Goal: Transaction & Acquisition: Book appointment/travel/reservation

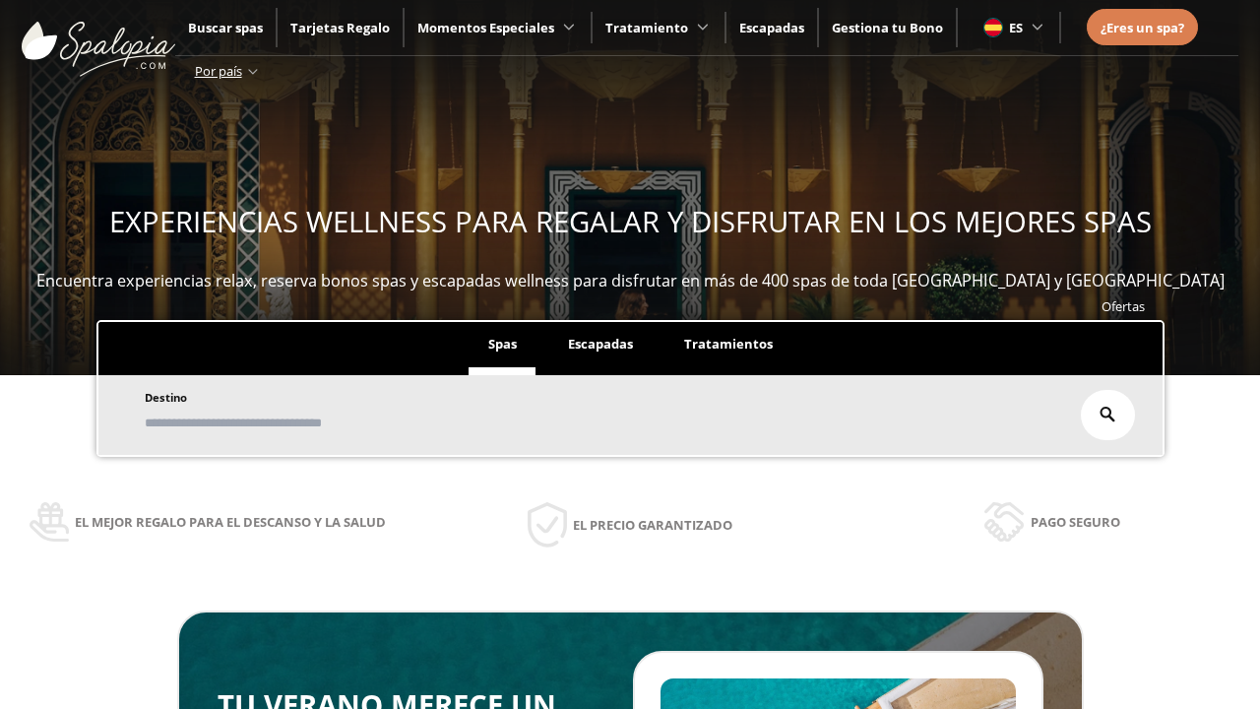
click at [601, 345] on span "Escapadas" at bounding box center [600, 344] width 65 height 18
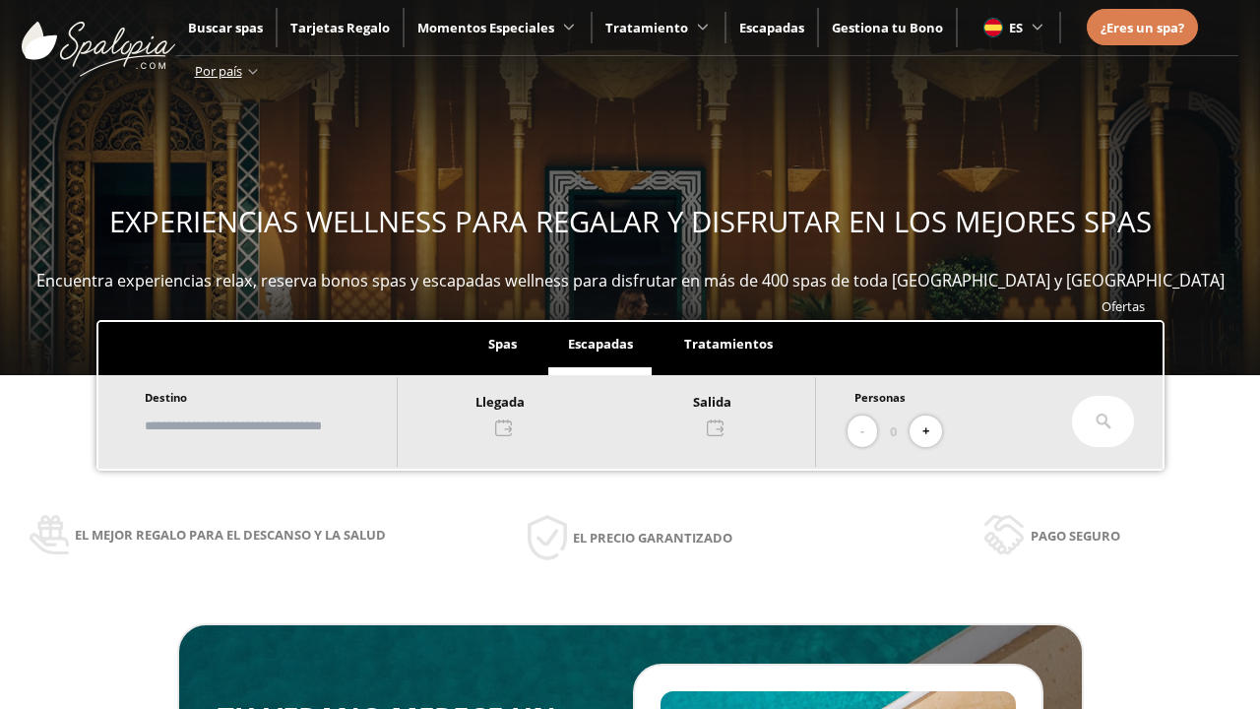
click at [278, 425] on input "text" at bounding box center [261, 426] width 245 height 34
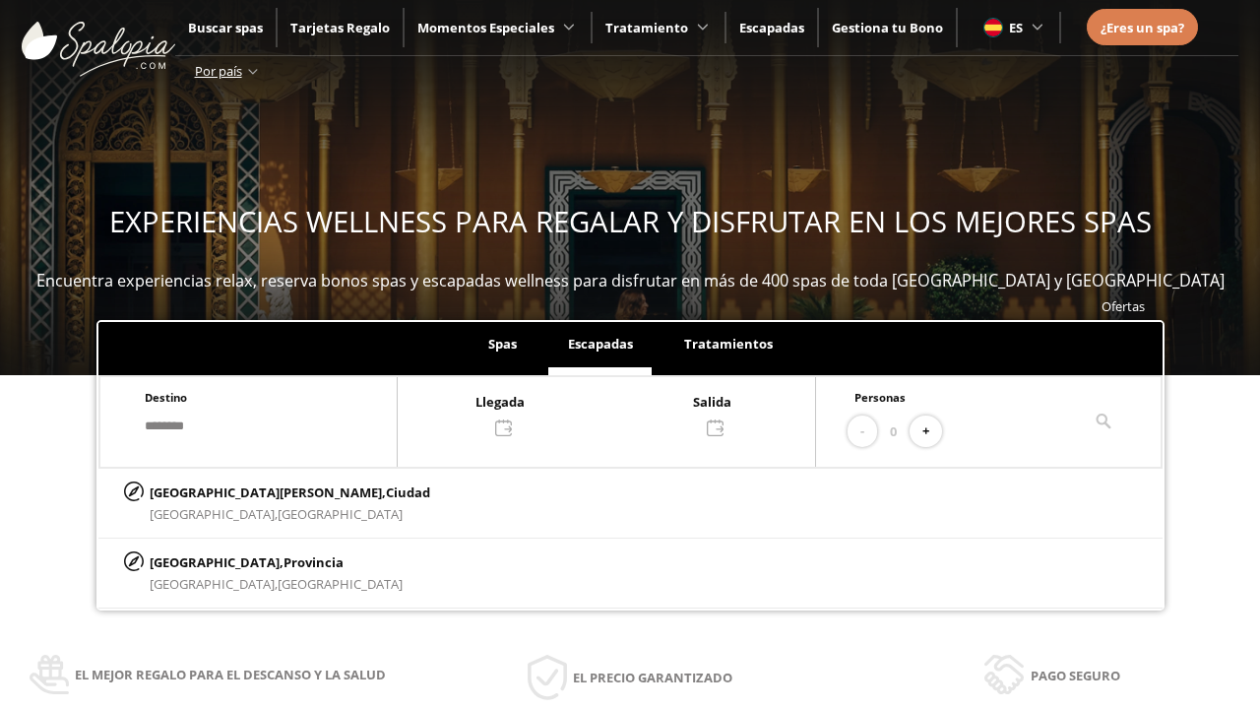
click at [626, 413] on div at bounding box center [607, 413] width 418 height 47
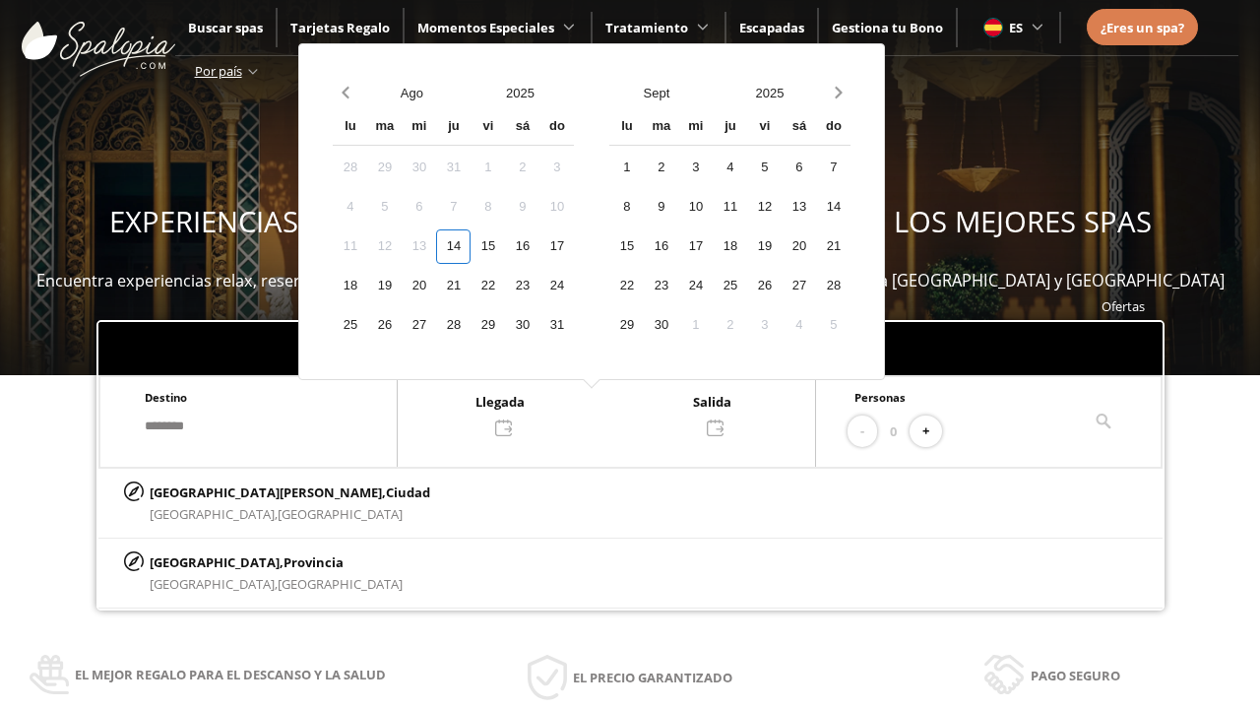
click at [540, 246] on div "16" at bounding box center [522, 246] width 34 height 34
click at [574, 246] on div "17" at bounding box center [557, 246] width 34 height 34
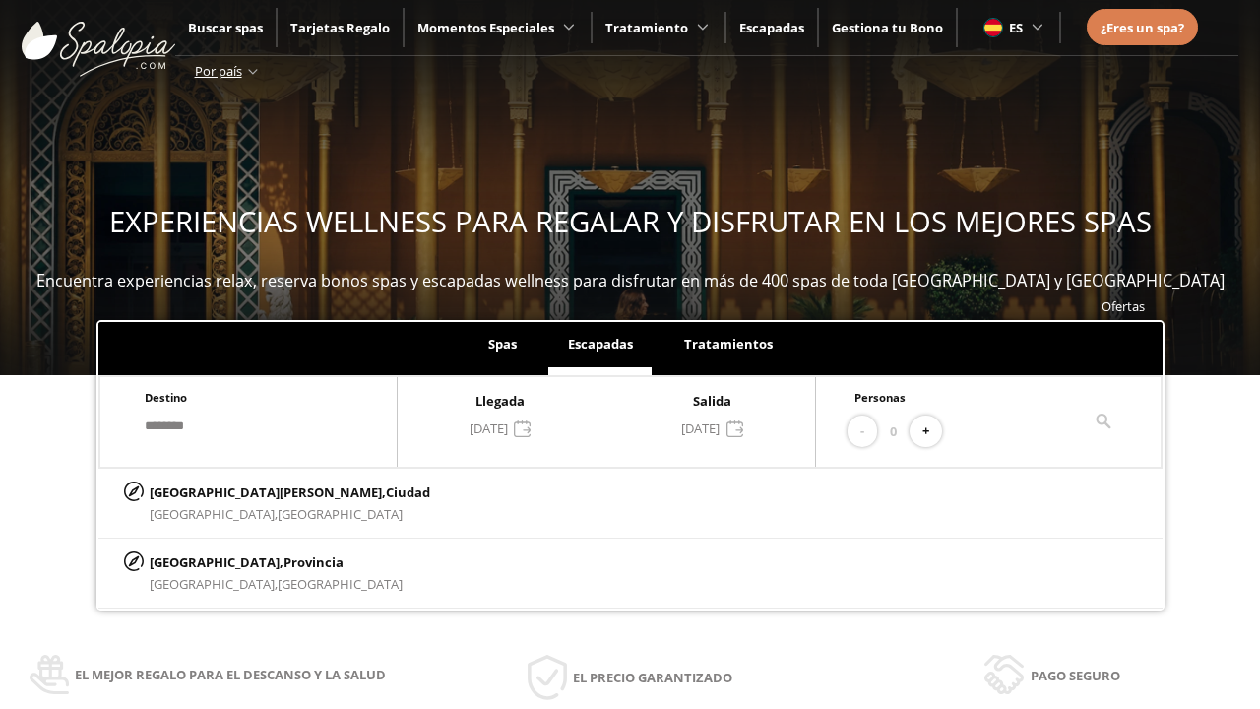
click at [933, 431] on button "+" at bounding box center [926, 432] width 32 height 32
click at [247, 491] on p "[GEOGRAPHIC_DATA][PERSON_NAME], [GEOGRAPHIC_DATA]" at bounding box center [290, 493] width 281 height 22
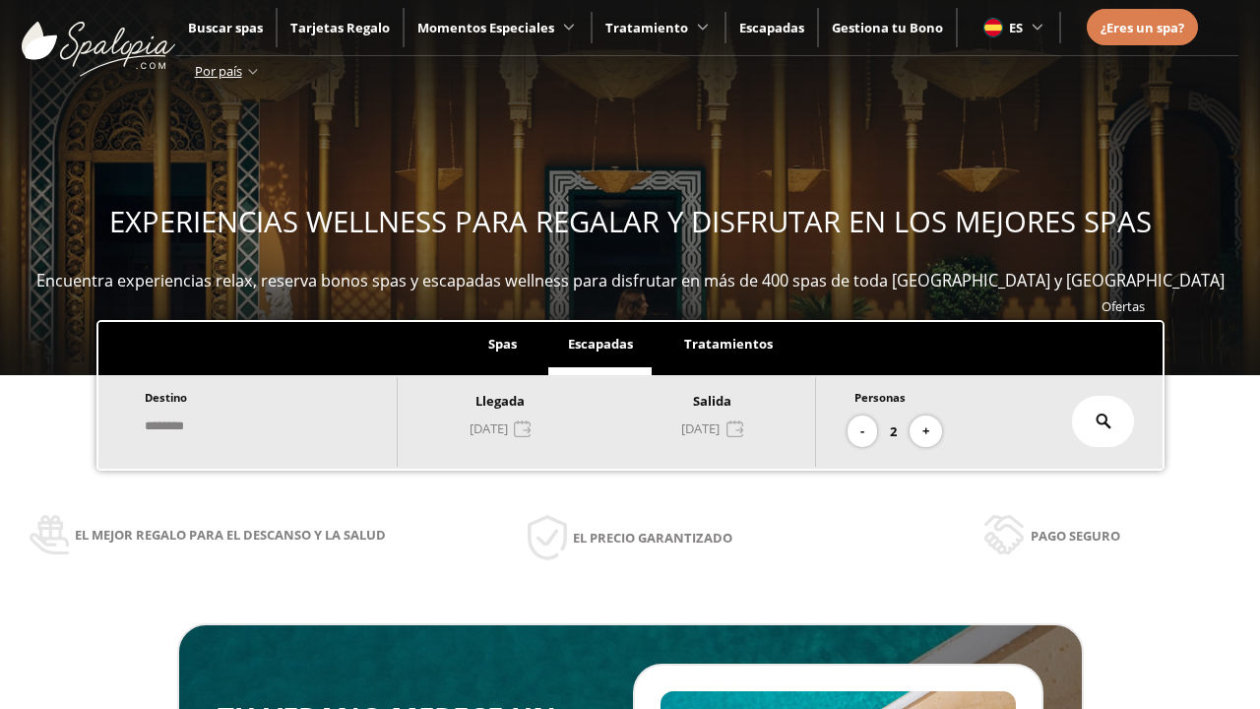
type input "**********"
click at [1104, 421] on icon at bounding box center [1104, 422] width 16 height 16
